Goal: Transaction & Acquisition: Purchase product/service

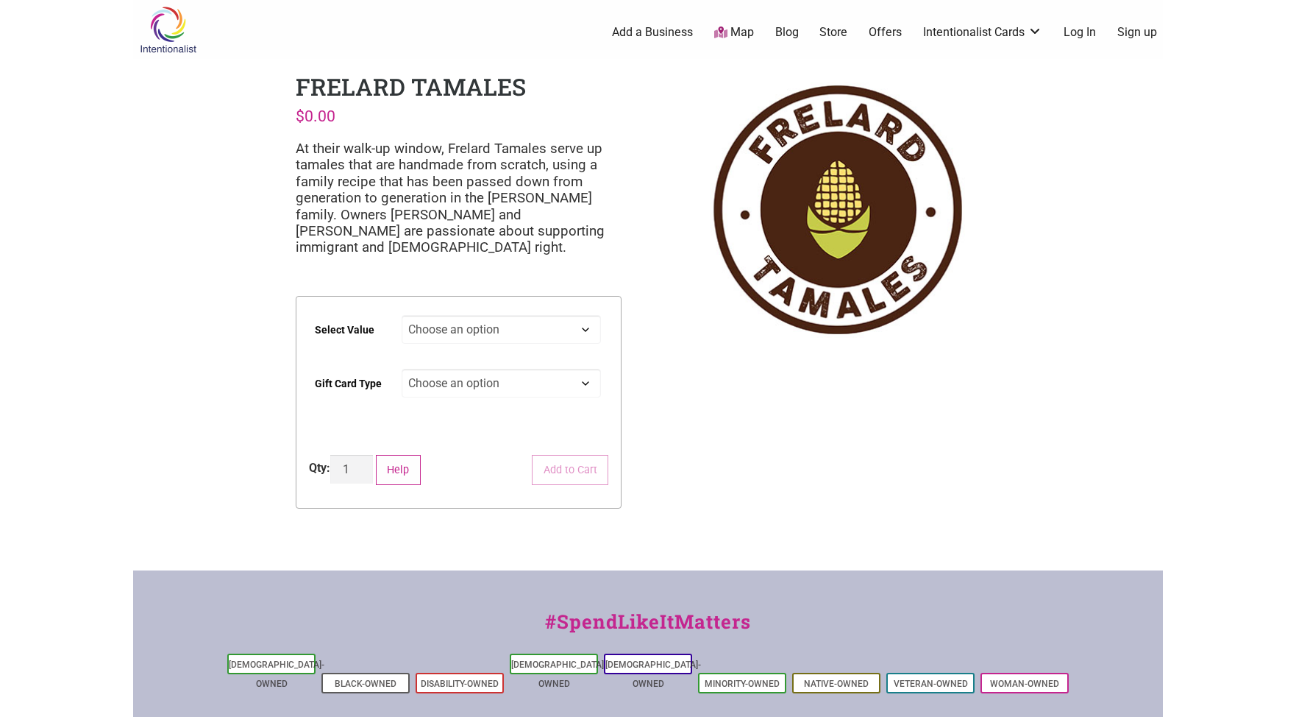
click at [402, 315] on select "Choose an option $25 $50 $100 $200 $500" at bounding box center [502, 329] width 200 height 29
click at [497, 327] on select "Choose an option $25 $50 $100 $200 $500" at bounding box center [502, 329] width 200 height 29
click at [402, 369] on select "Choose an option Physical" at bounding box center [502, 383] width 200 height 29
click at [465, 379] on select "Choose an option Physical" at bounding box center [502, 383] width 200 height 29
click at [402, 315] on select "Choose an option $25 $50 $100 $200 $500" at bounding box center [502, 329] width 200 height 29
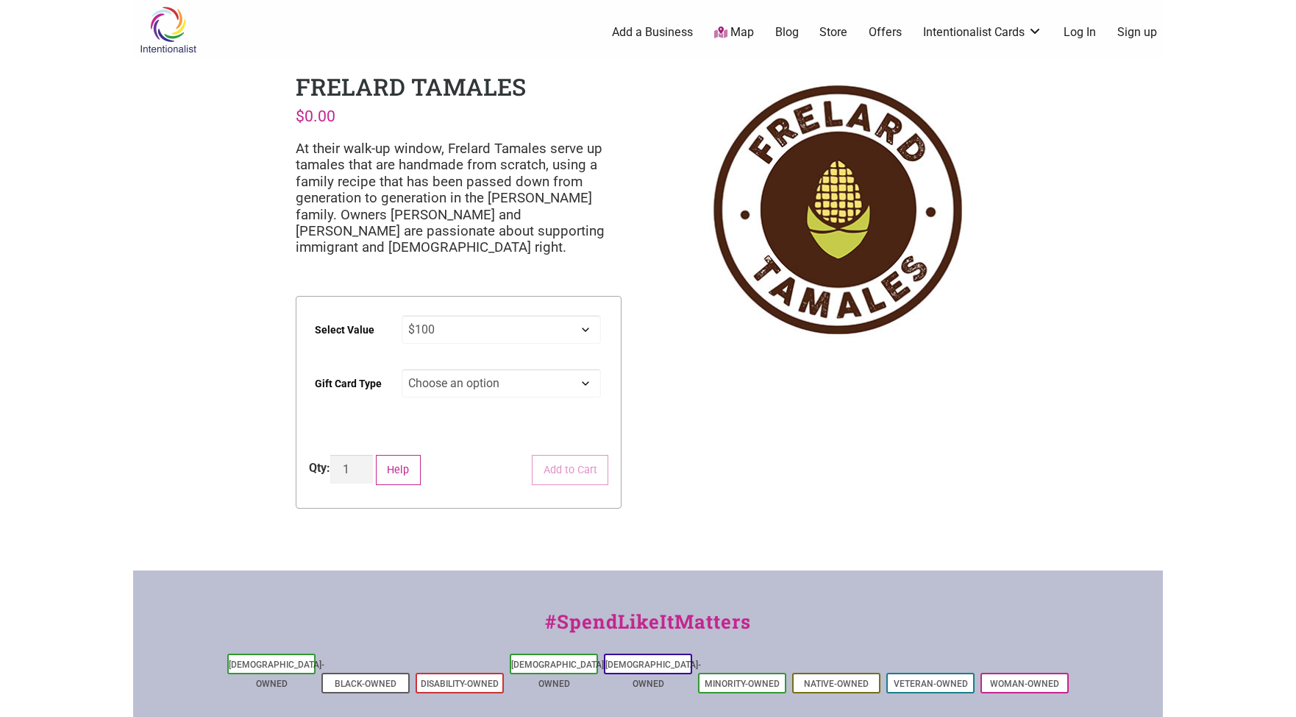
select select "$100"
click at [402, 369] on select "Choose an option Physical" at bounding box center [502, 383] width 200 height 29
select select "Physical"
select select "$100"
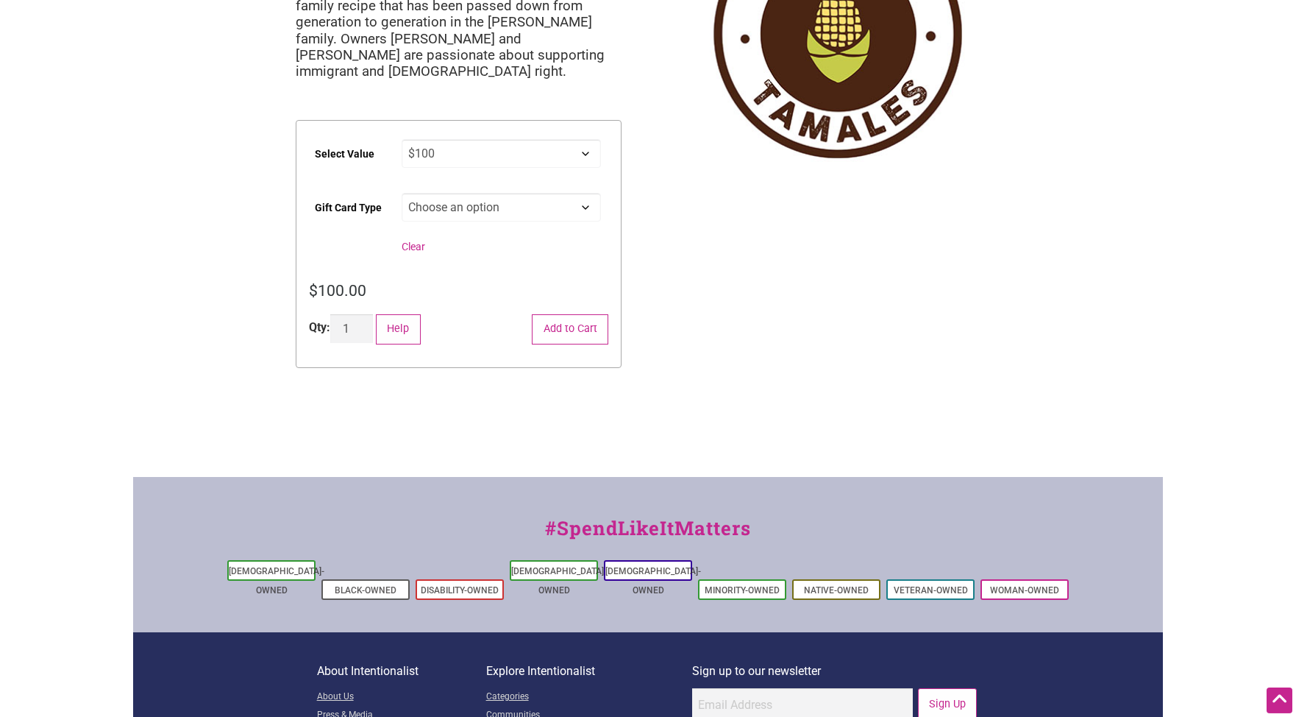
scroll to position [150, 0]
